Goal: Task Accomplishment & Management: Manage account settings

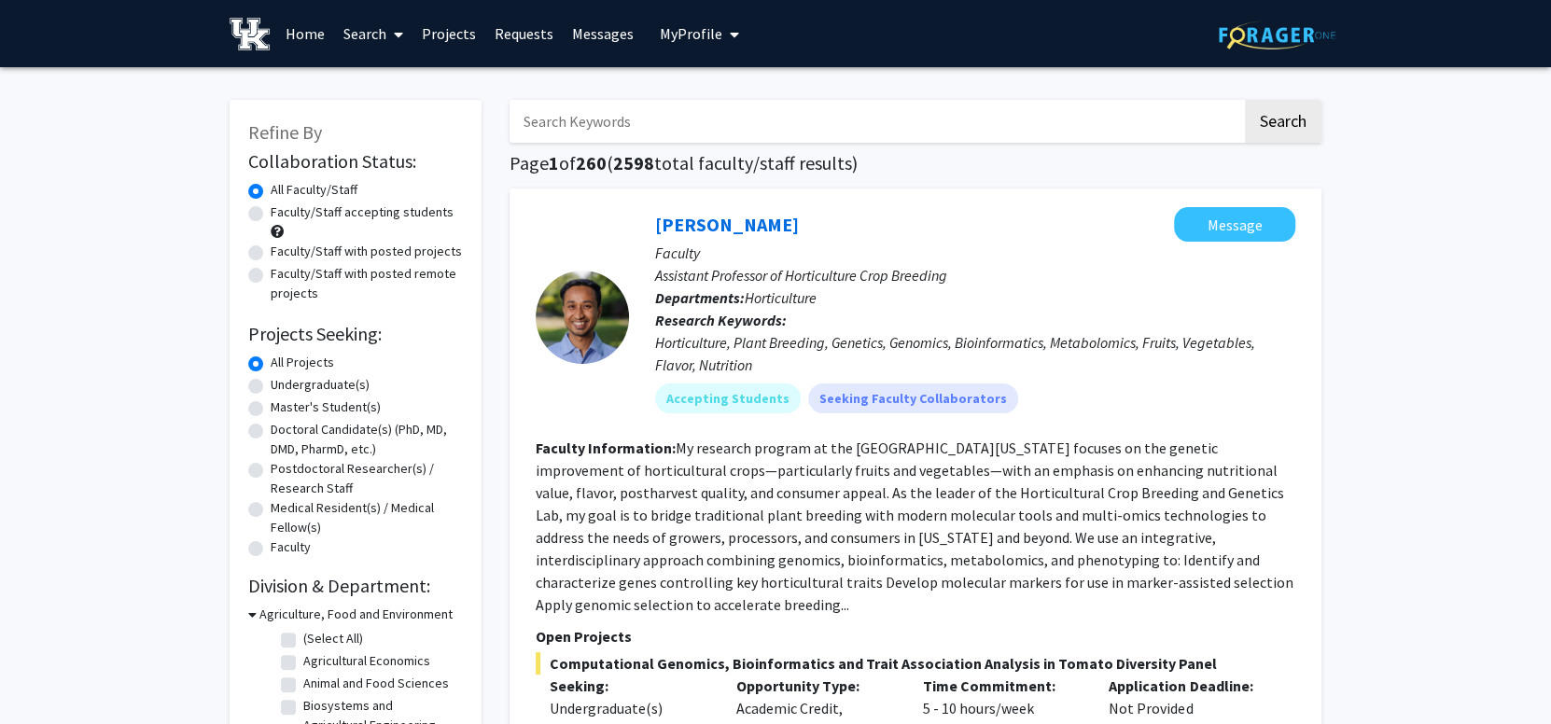
drag, startPoint x: 575, startPoint y: 119, endPoint x: 677, endPoint y: 40, distance: 129.7
click at [677, 40] on span "My Profile" at bounding box center [691, 33] width 63 height 19
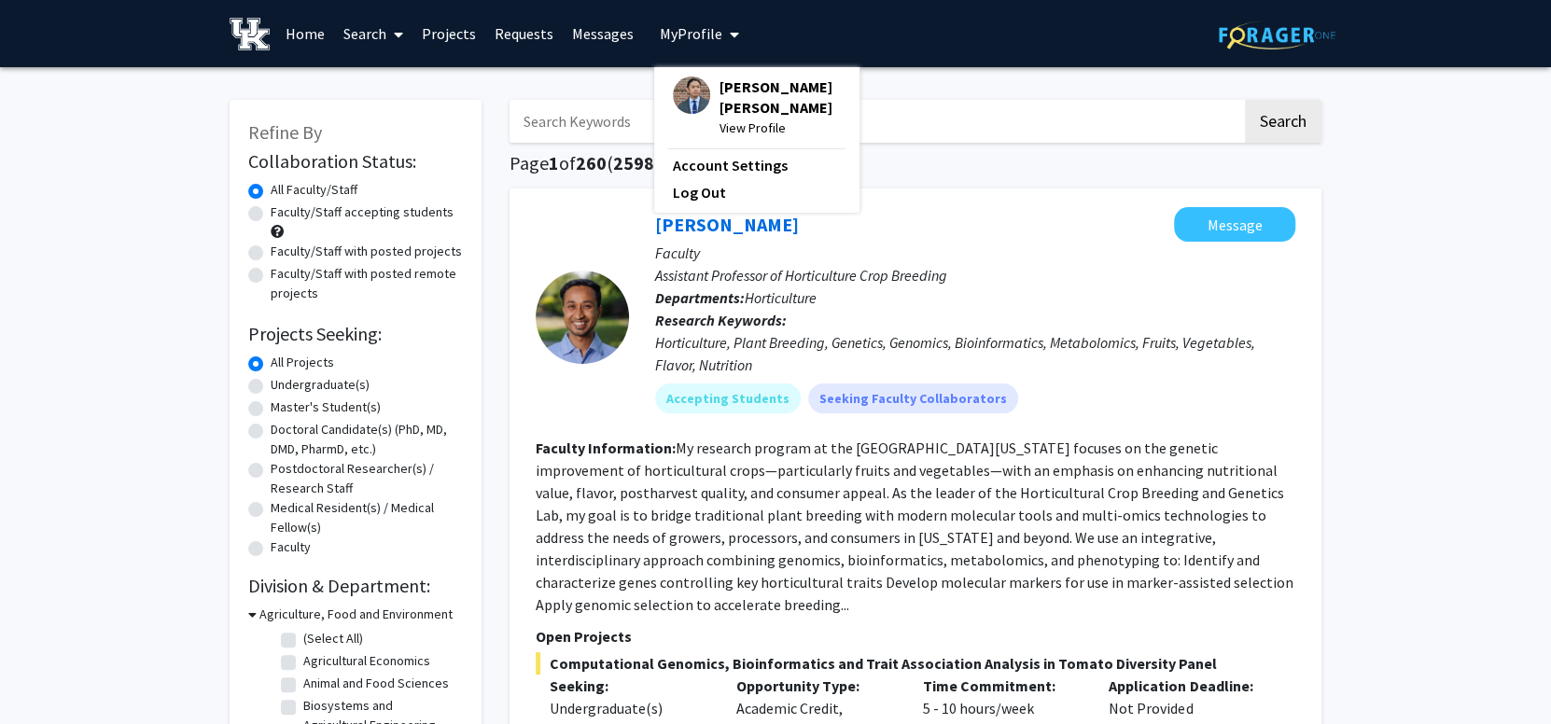
click at [725, 120] on span "View Profile" at bounding box center [779, 128] width 121 height 21
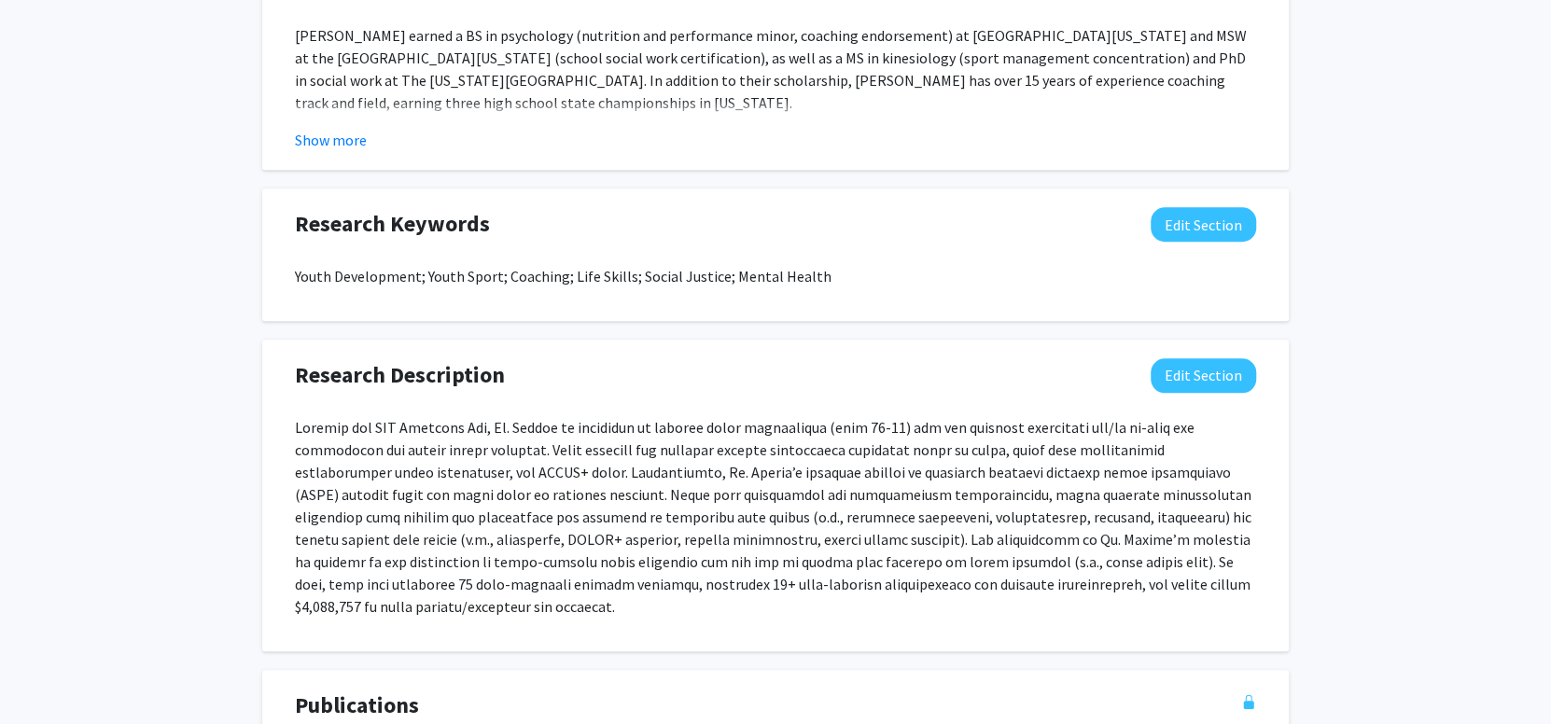
scroll to position [1014, 0]
click at [1187, 373] on button "Edit Section" at bounding box center [1203, 373] width 105 height 35
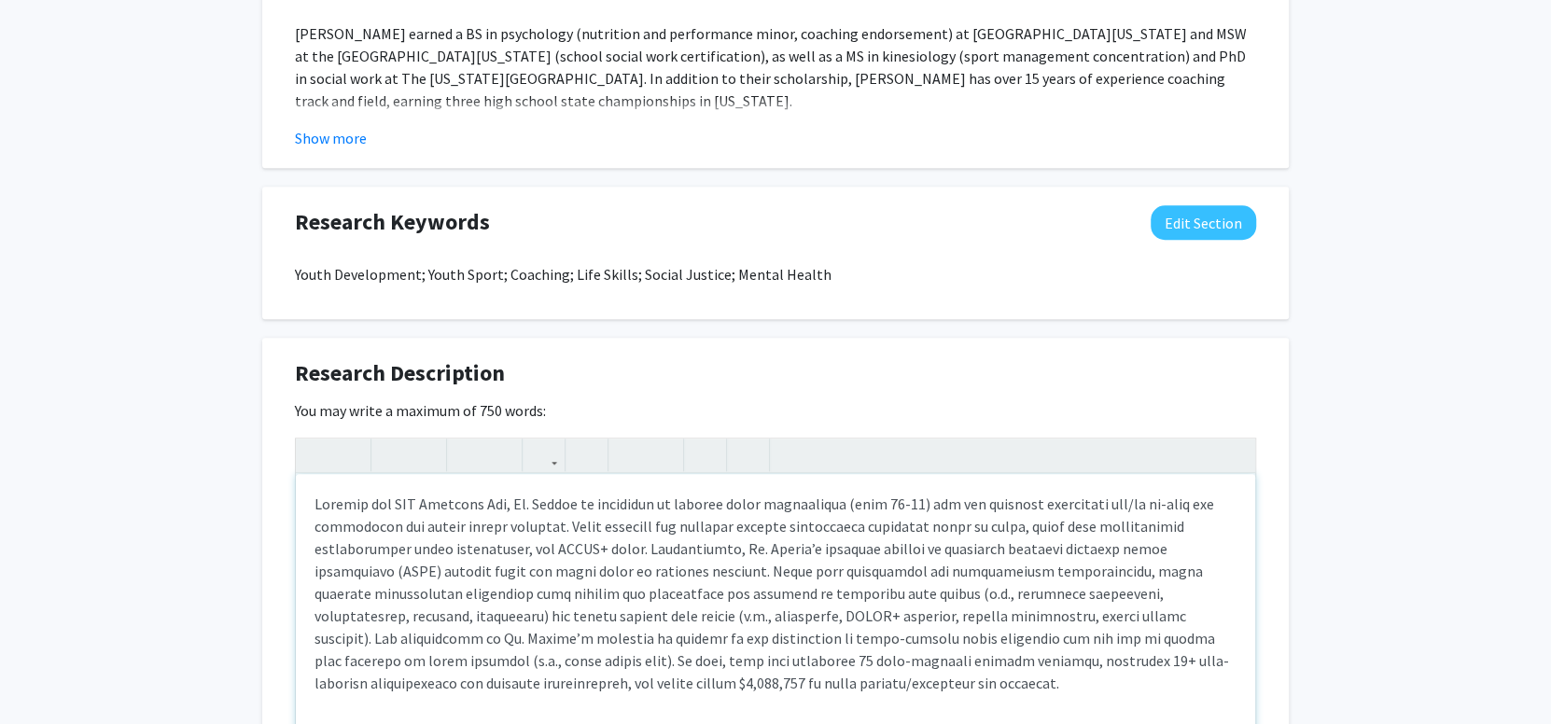
click at [590, 661] on p "Note to users with screen readers: Please deactivate our accessibility plugin f…" at bounding box center [775, 594] width 922 height 202
click at [1489, 225] on div "[PERSON_NAME] [PERSON_NAME] Edit Section See Public View help Title: Associate …" at bounding box center [775, 239] width 1551 height 2373
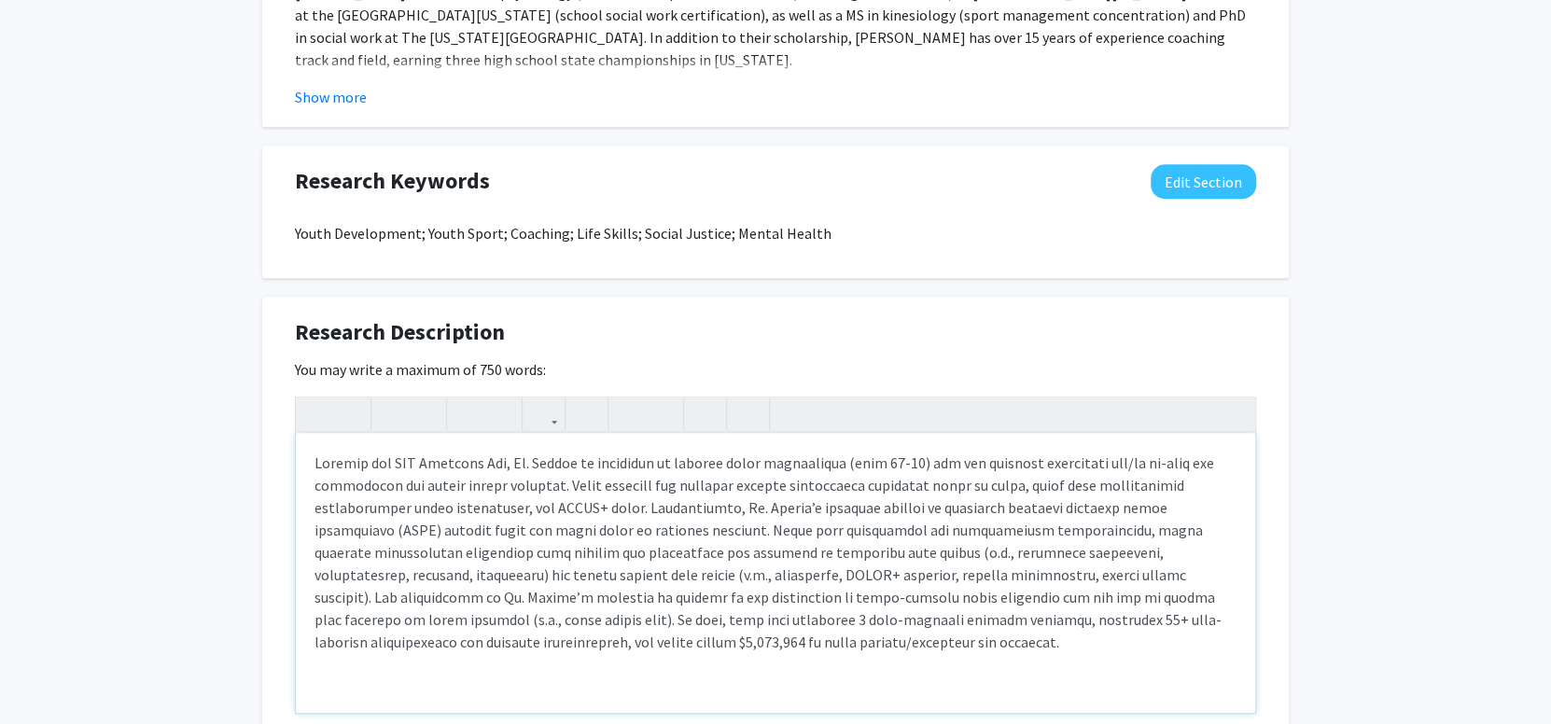
click at [584, 613] on p "Note to users with screen readers: Please deactivate our accessibility plugin f…" at bounding box center [775, 553] width 922 height 202
click at [496, 642] on p "Note to users with screen readers: Please deactivate our accessibility plugin f…" at bounding box center [775, 553] width 922 height 202
click at [1365, 225] on div "[PERSON_NAME] [PERSON_NAME] Edit Section See Public View help Title: Associate …" at bounding box center [775, 198] width 1551 height 2373
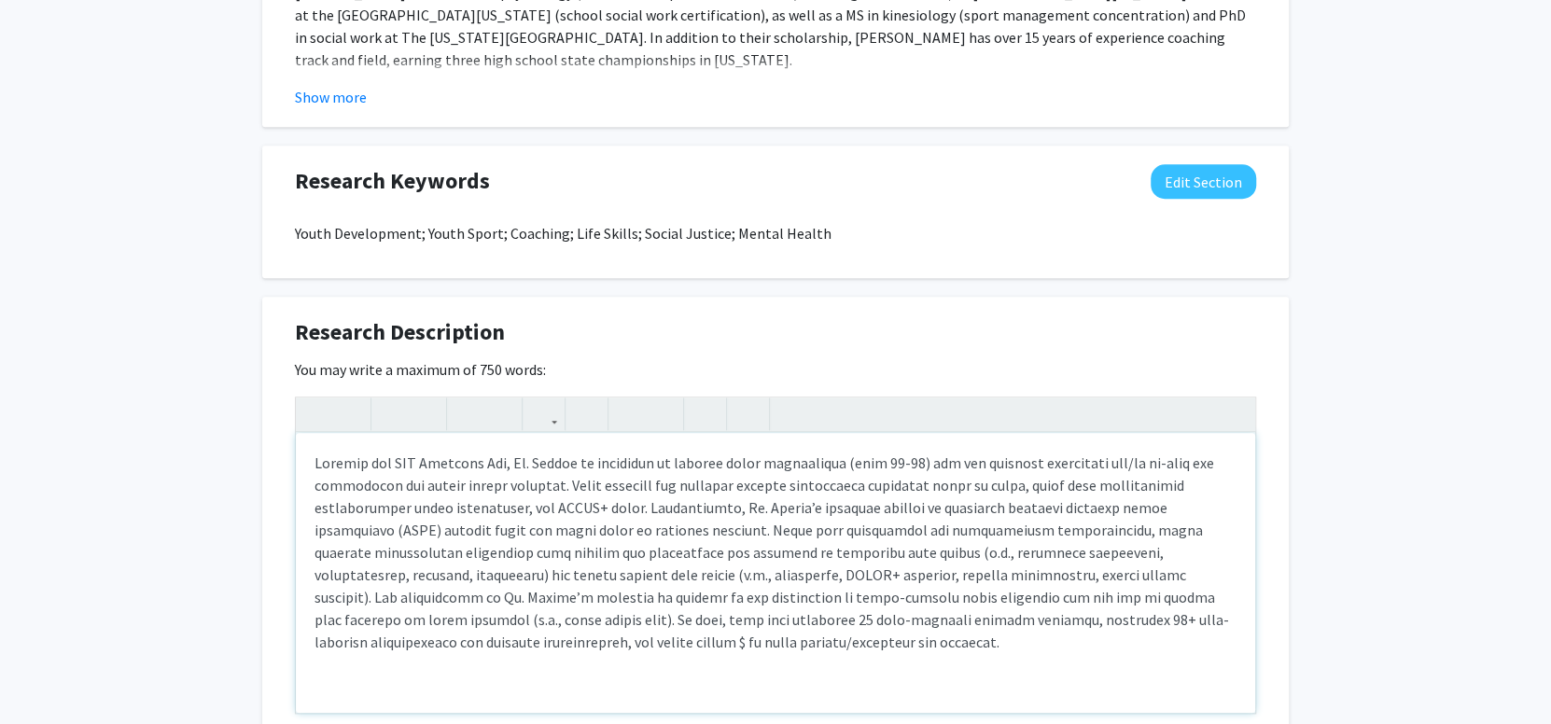
click at [449, 624] on p "Note to users with screen readers: Please deactivate our accessibility plugin f…" at bounding box center [775, 553] width 922 height 202
type textarea "<l>Ipsumdo sit AME Consecte Adi, El. Seddoe te incididun ut laboree dolor magna…"
click at [450, 633] on p "Note to users with screen readers: Please deactivate our accessibility plugin f…" at bounding box center [775, 553] width 922 height 202
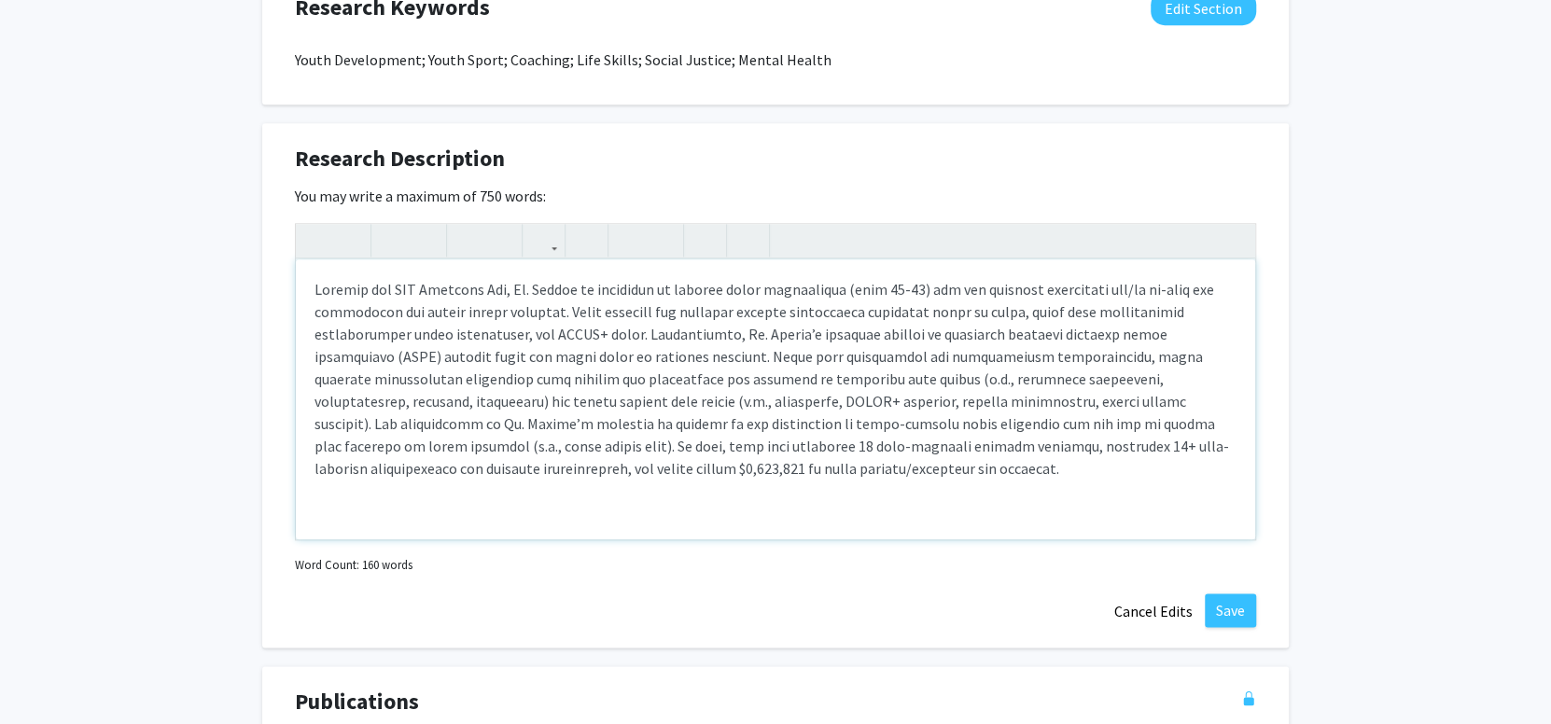
scroll to position [1249, 0]
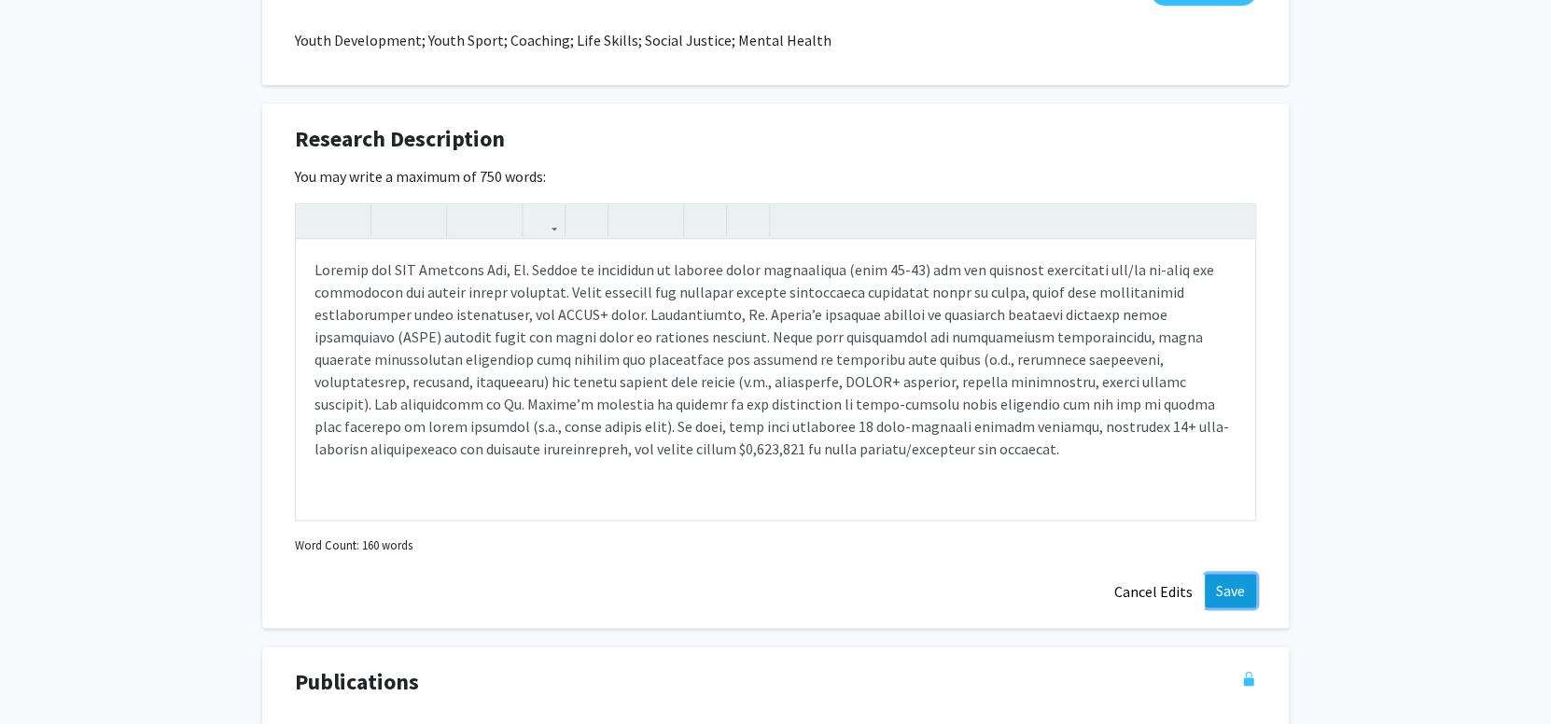
click at [1228, 583] on button "Save" at bounding box center [1230, 591] width 51 height 34
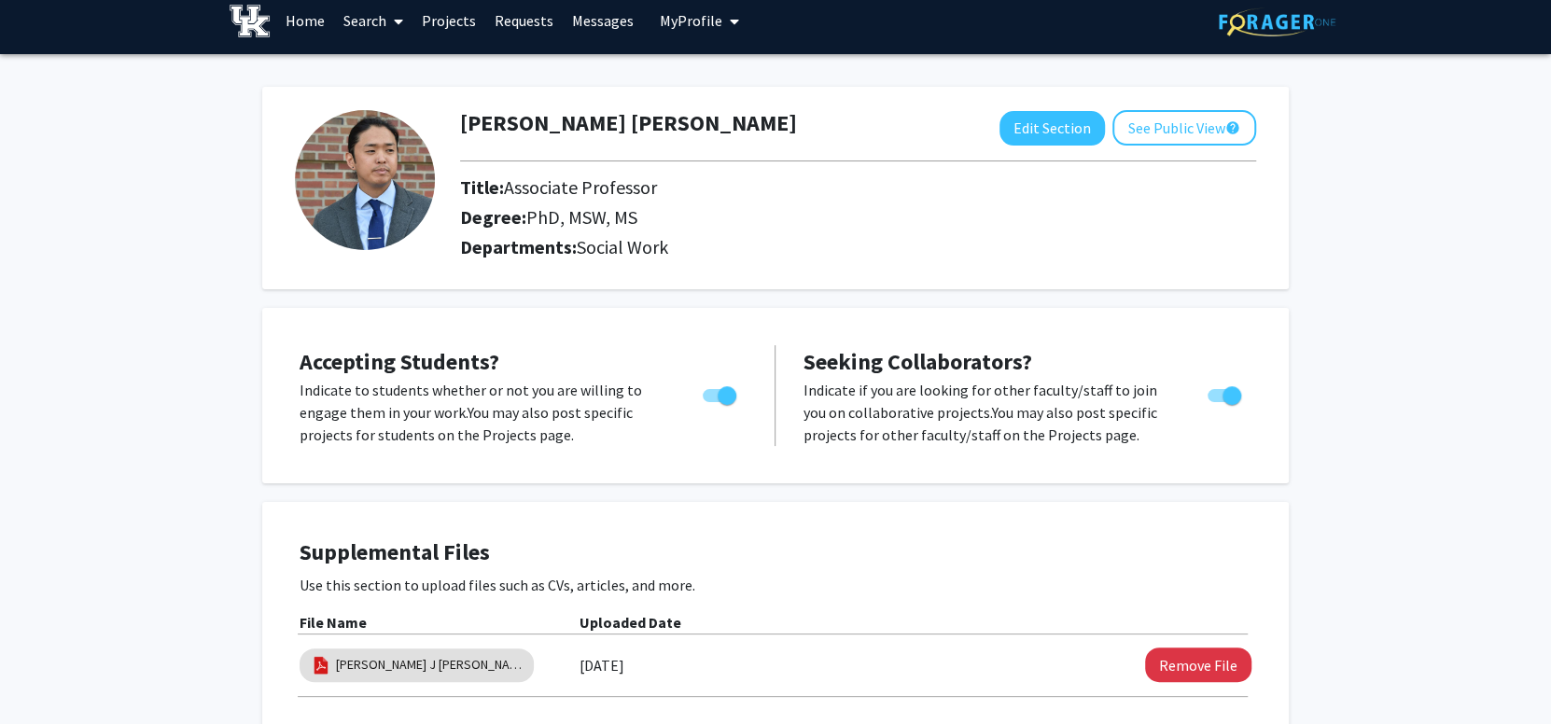
scroll to position [10, 0]
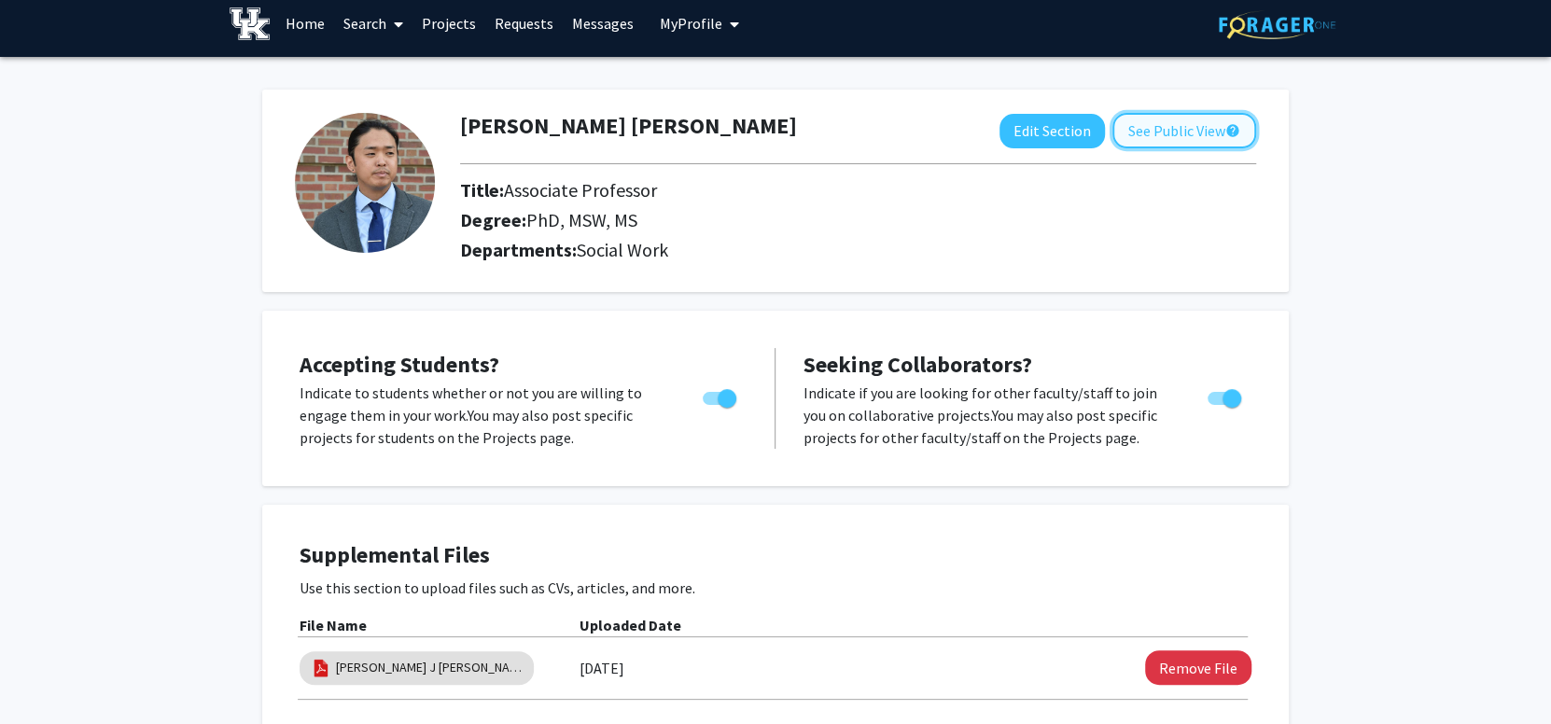
click at [1205, 127] on button "See Public View help" at bounding box center [1184, 130] width 144 height 35
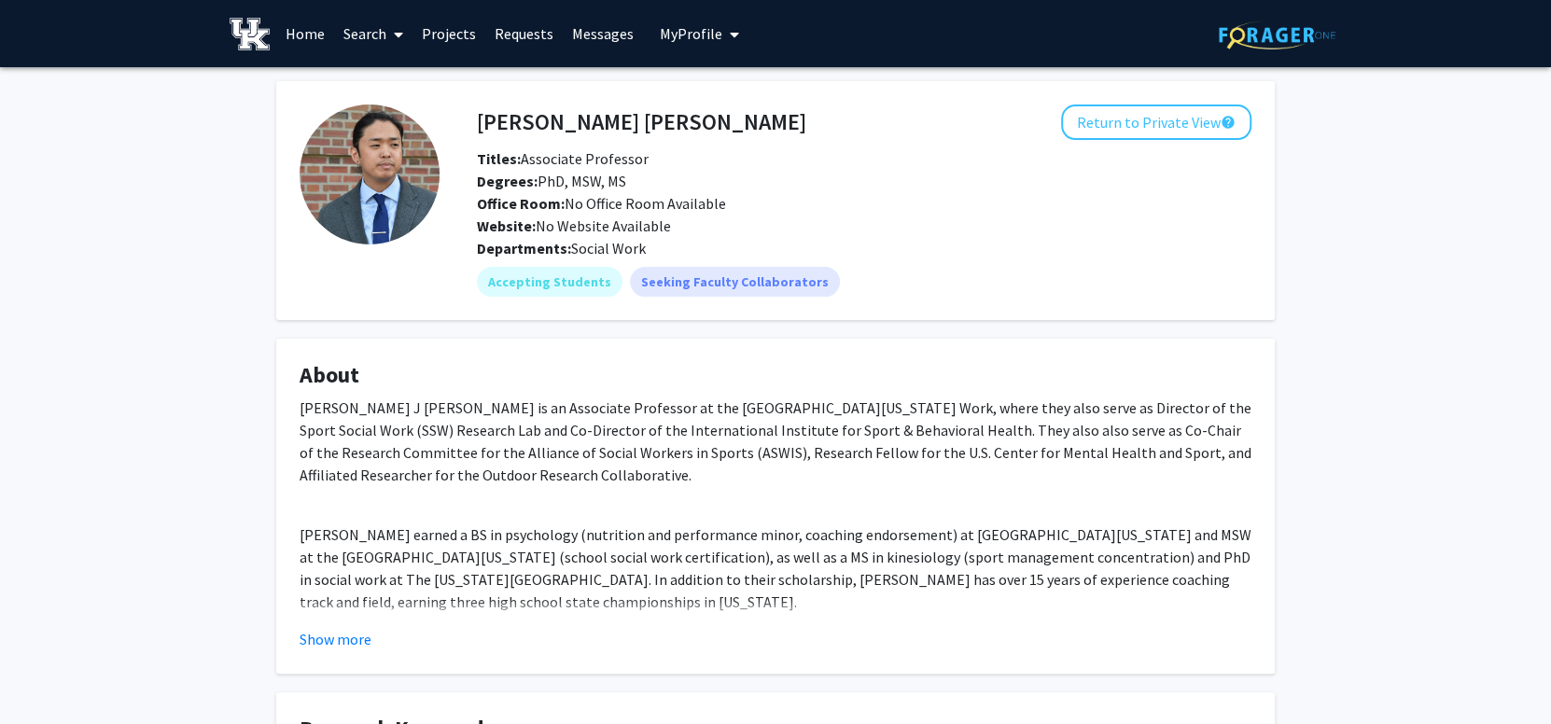
click at [1151, 119] on button "Return to Private View help" at bounding box center [1156, 122] width 190 height 35
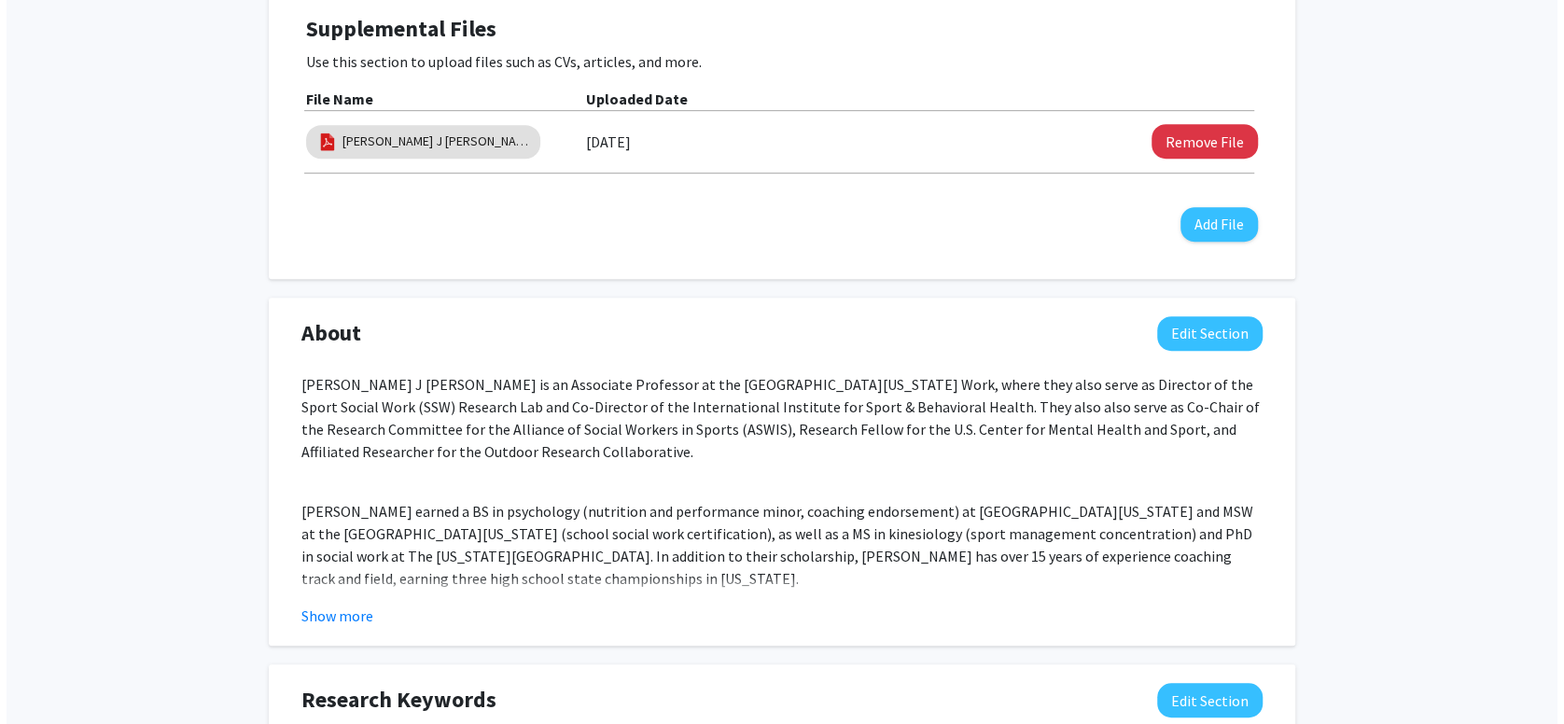
scroll to position [537, 0]
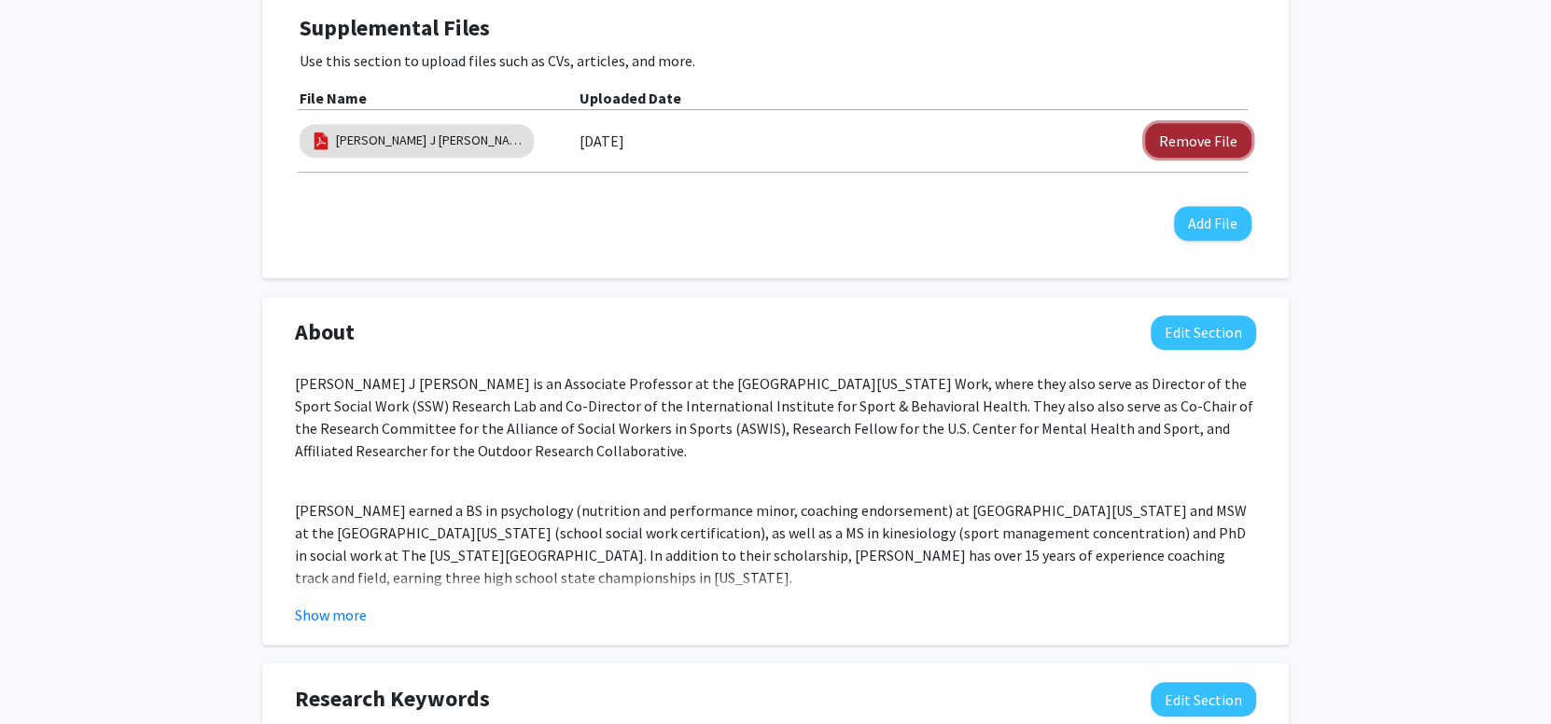
click at [1217, 132] on button "Remove File" at bounding box center [1198, 140] width 106 height 35
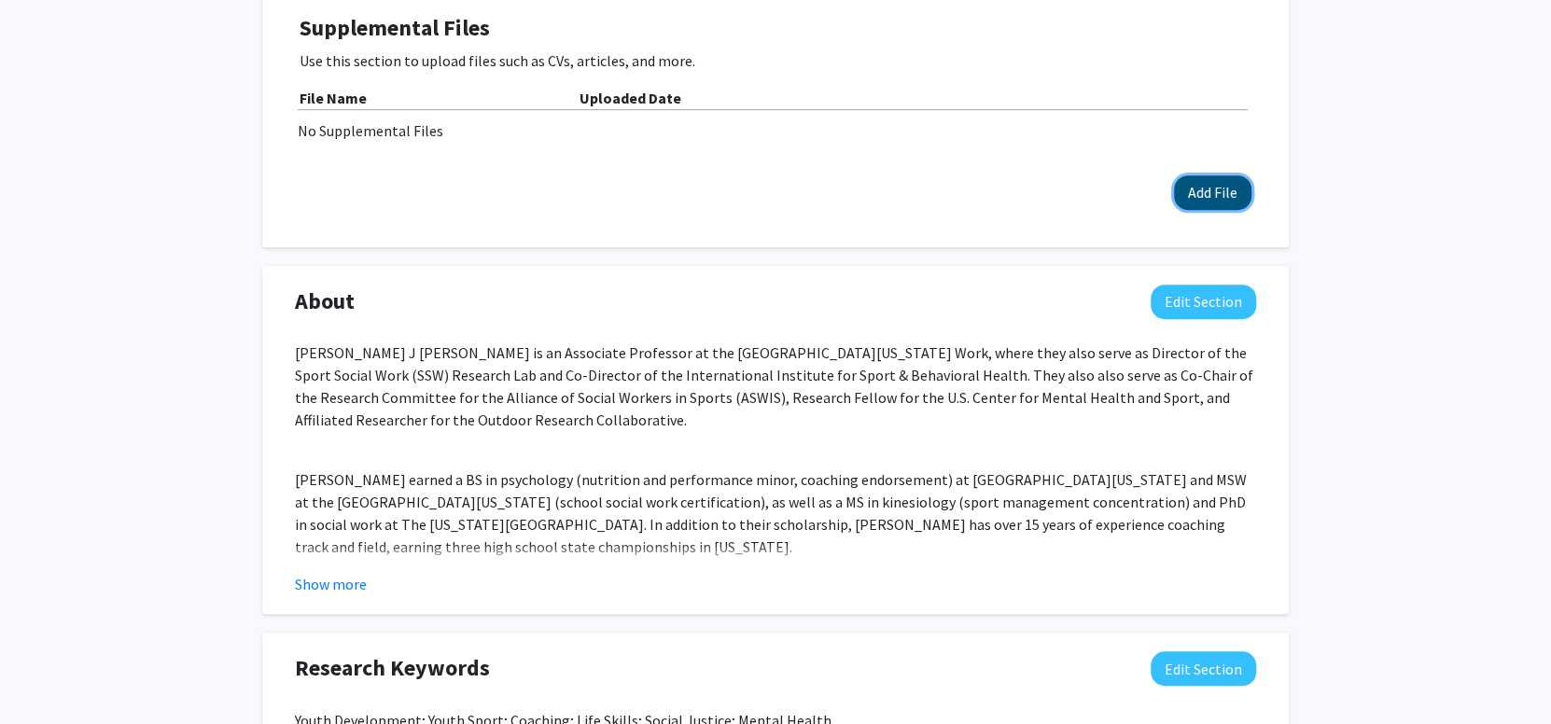
click at [1207, 188] on button "Add File" at bounding box center [1212, 192] width 77 height 35
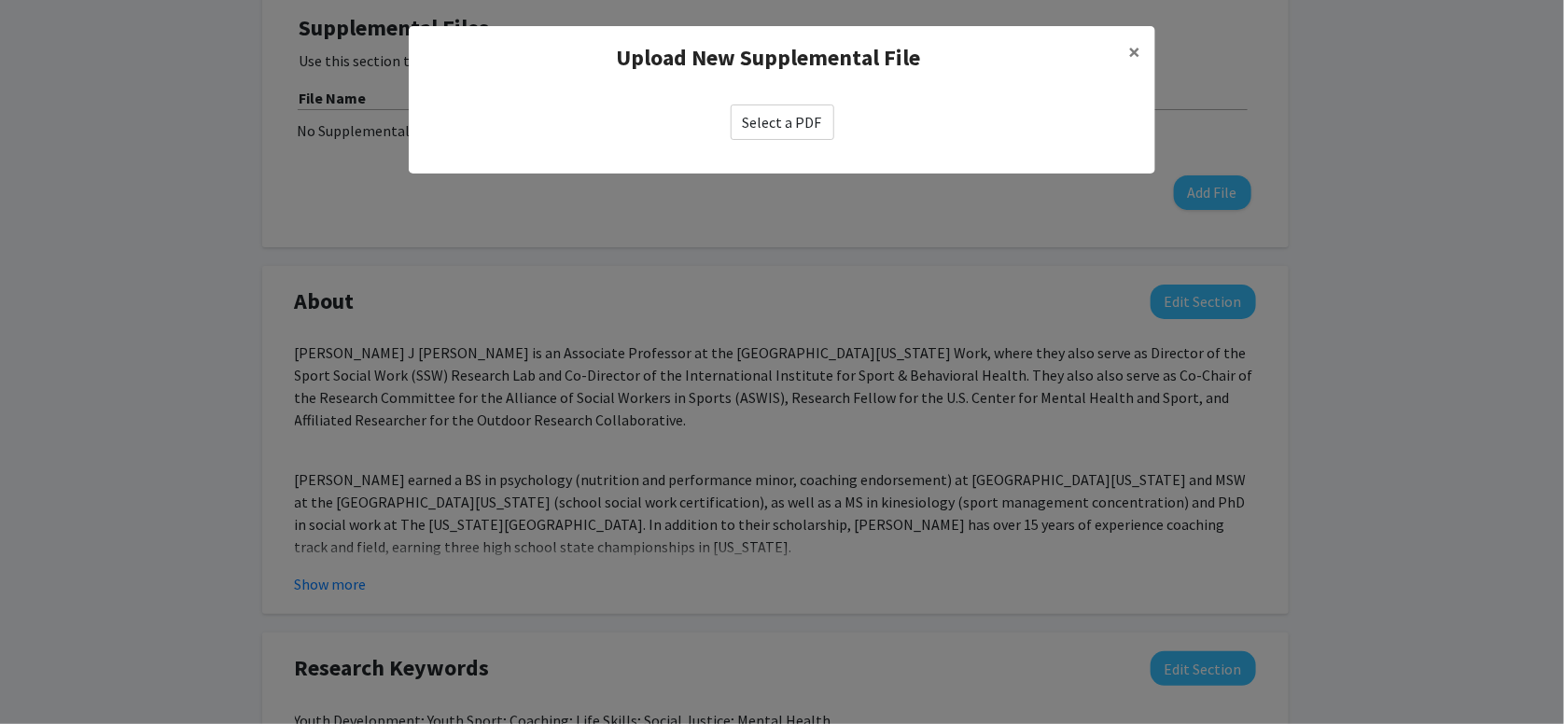
click at [758, 124] on label "Select a PDF" at bounding box center [783, 122] width 104 height 35
click at [0, 0] on input "Select a PDF" at bounding box center [0, 0] width 0 height 0
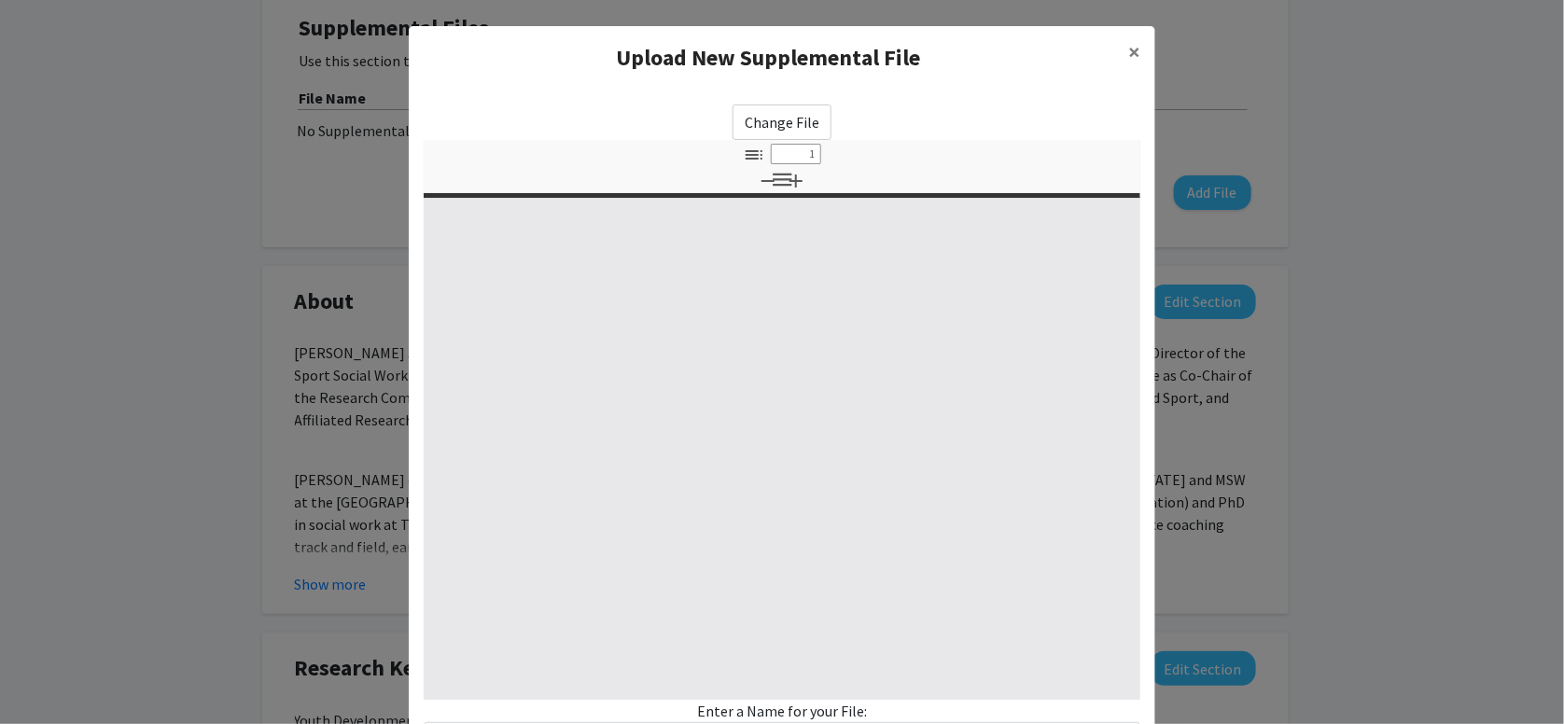
select select "custom"
type input "0"
select select "custom"
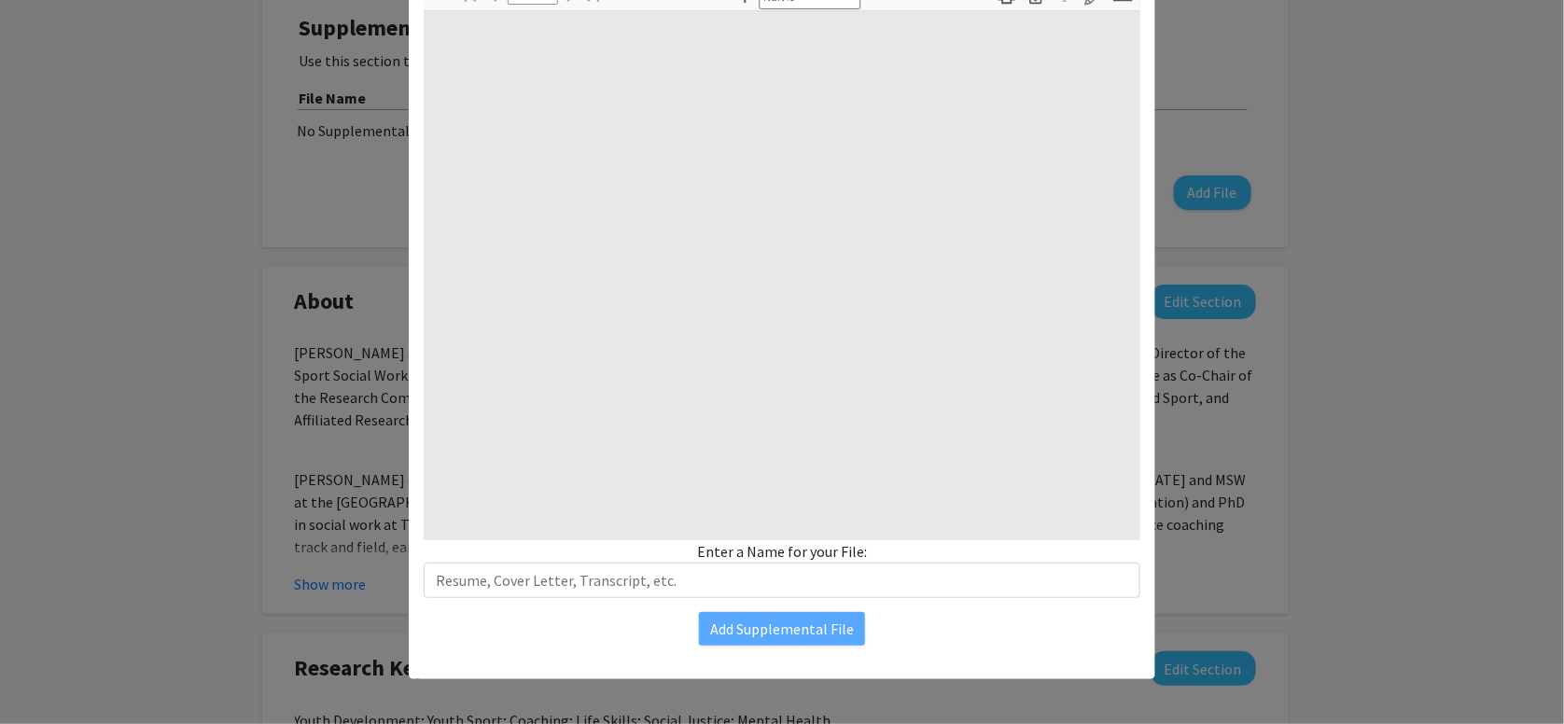
scroll to position [160, 0]
type input "1"
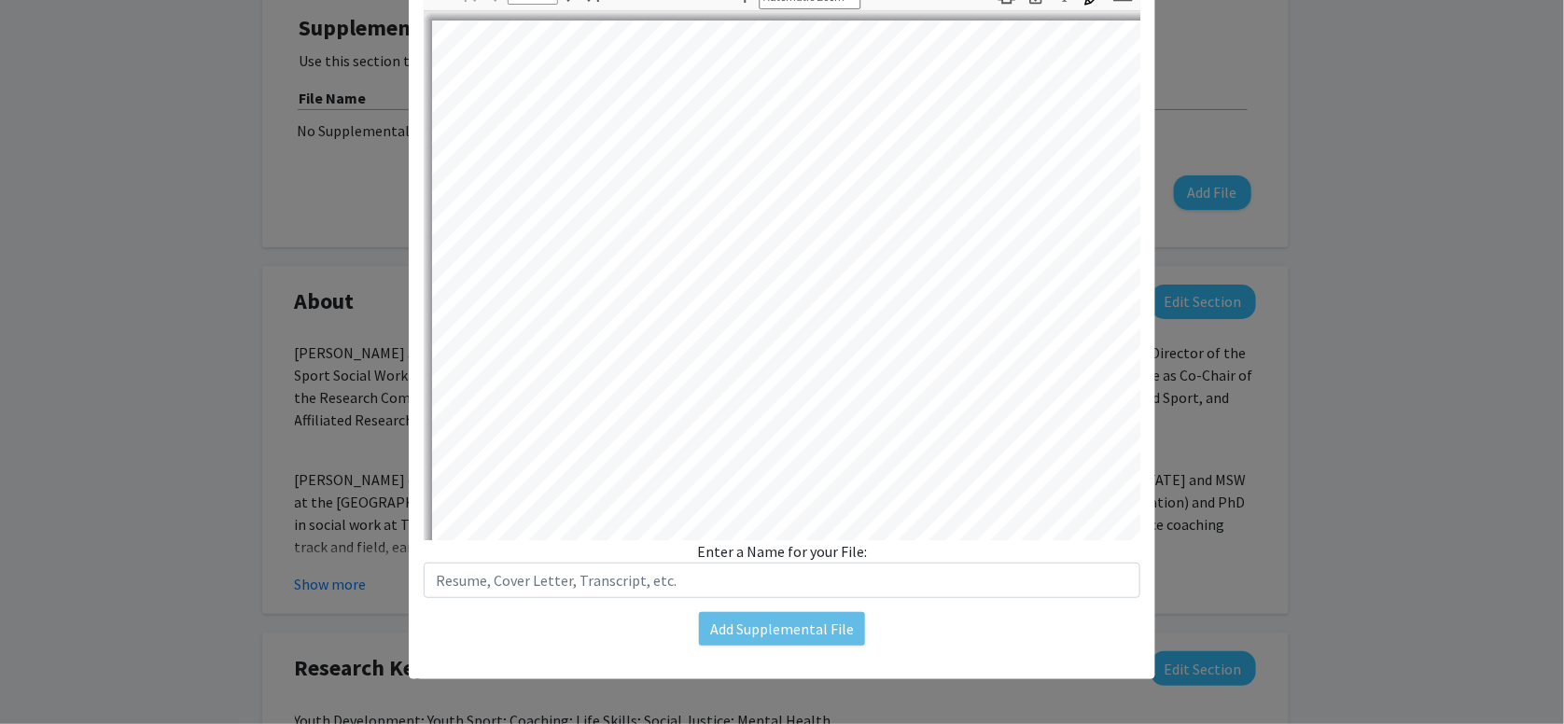
select select "auto"
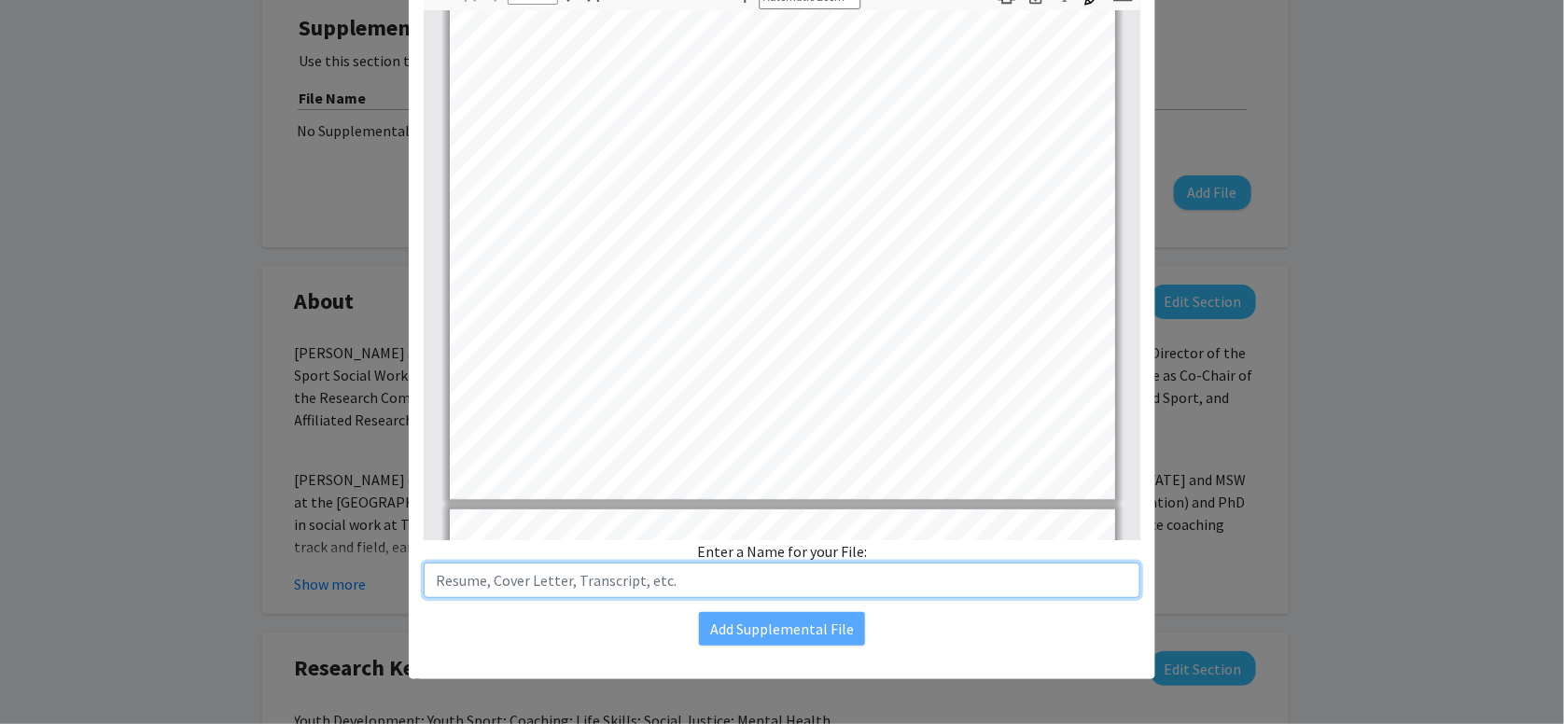
click at [574, 587] on input "text" at bounding box center [782, 580] width 717 height 35
type input "[PERSON_NAME] J [PERSON_NAME] - CV"
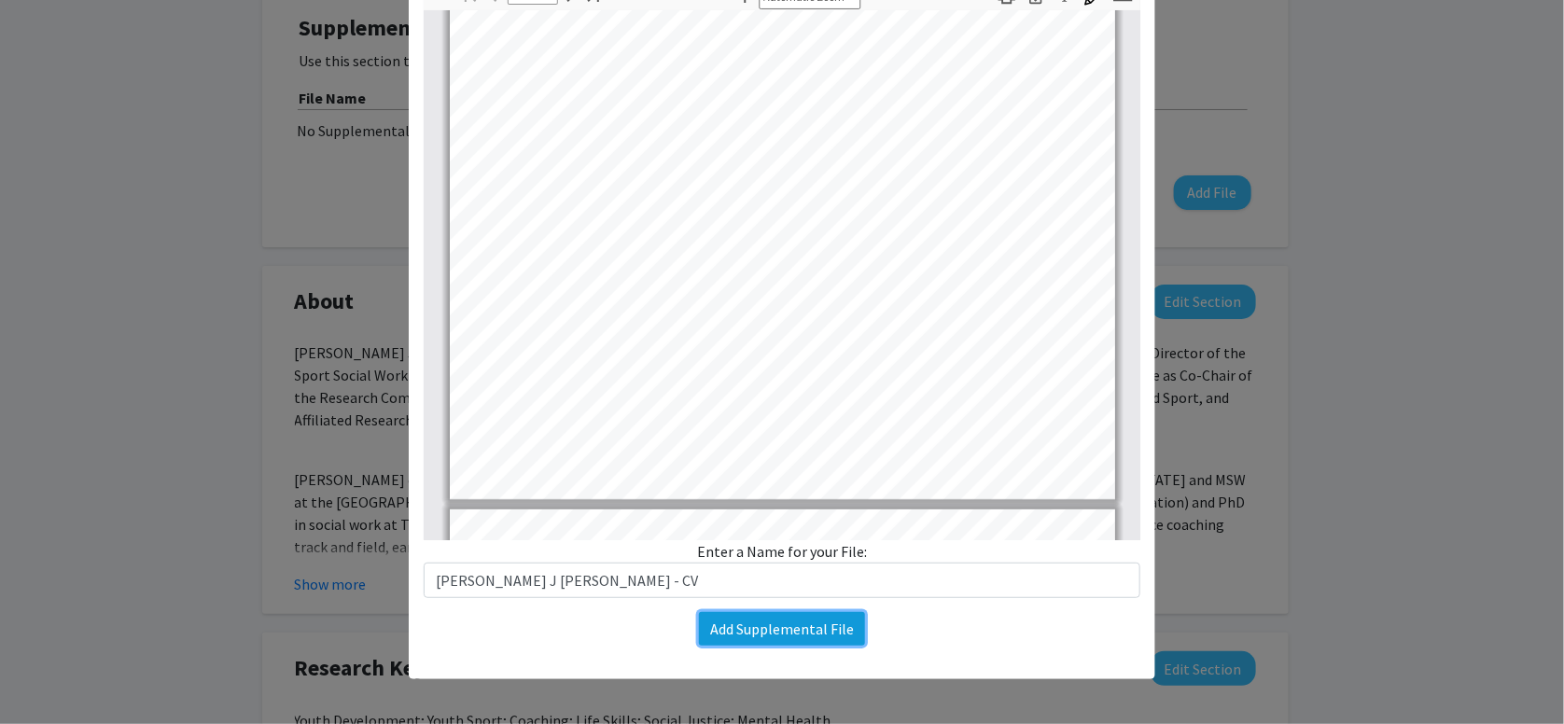
click at [761, 635] on button "Add Supplemental File" at bounding box center [782, 629] width 166 height 34
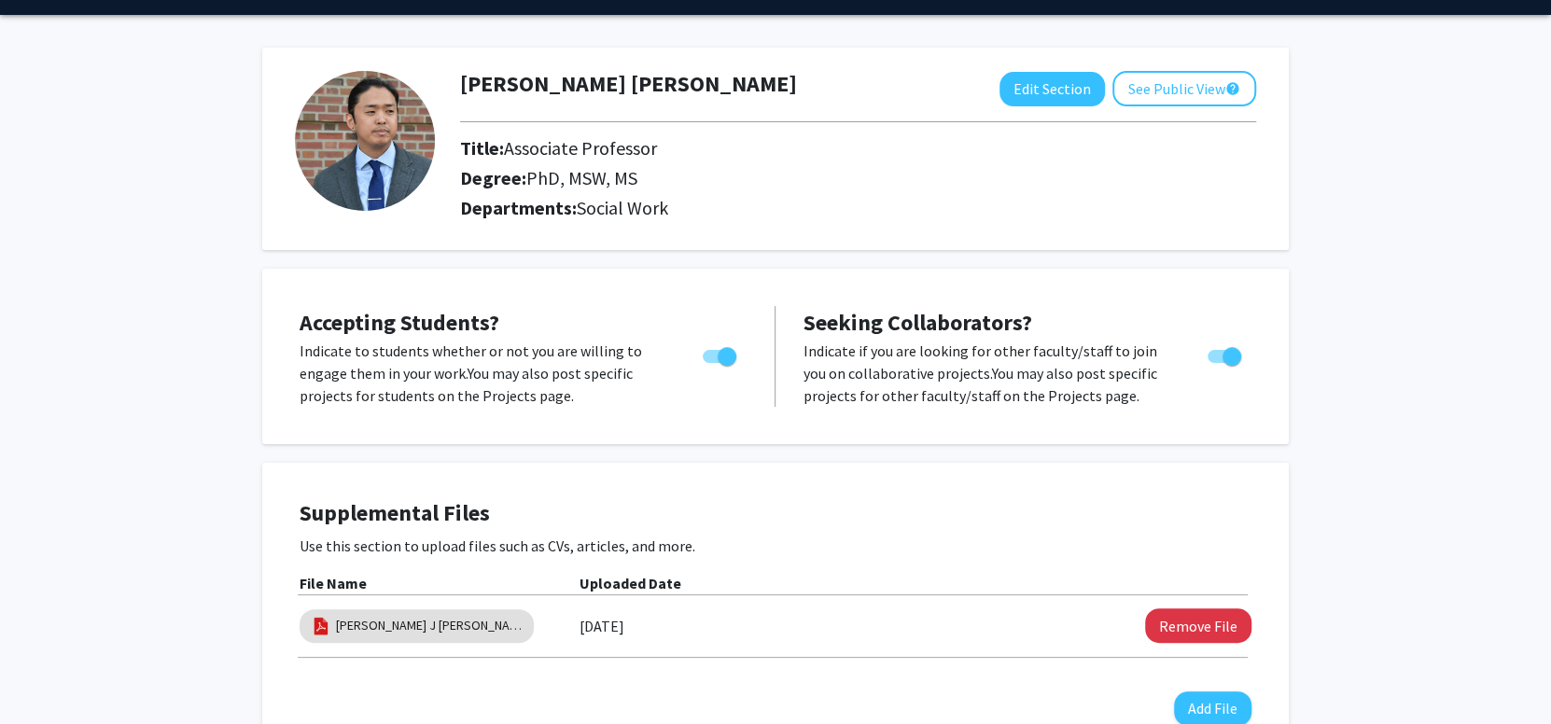
scroll to position [0, 0]
